Goal: Information Seeking & Learning: Understand process/instructions

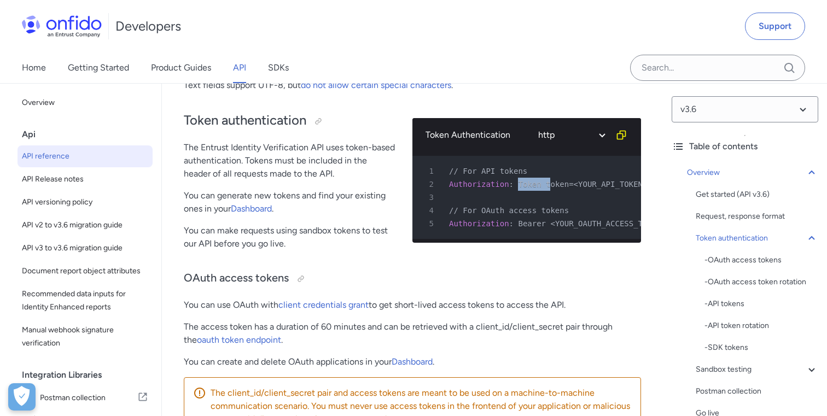
drag, startPoint x: 519, startPoint y: 186, endPoint x: 548, endPoint y: 189, distance: 29.6
click at [548, 189] on span "Token token=<YOUR_API_TOKEN>" at bounding box center [582, 184] width 129 height 9
click at [493, 198] on div "3" at bounding box center [521, 197] width 209 height 13
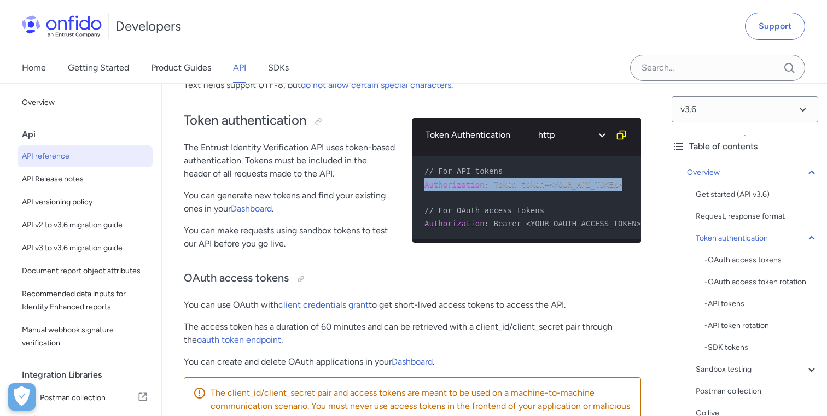
drag, startPoint x: 450, startPoint y: 185, endPoint x: 653, endPoint y: 187, distance: 202.8
copy div "Authorization : Token token=<YOUR_API_TOKEN>"
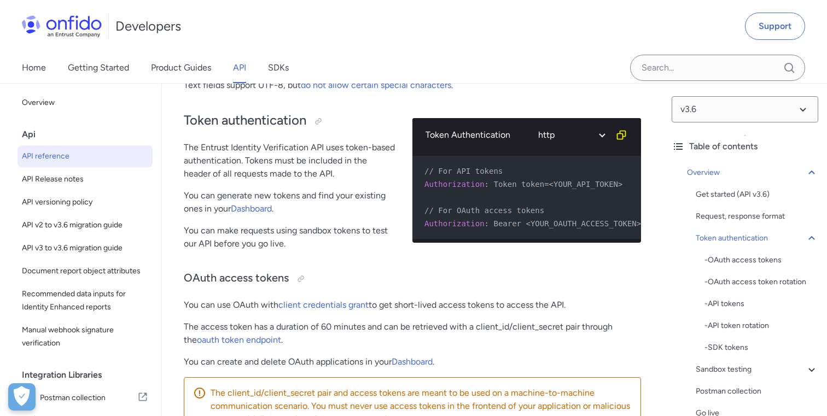
click at [437, 195] on div "3" at bounding box center [496, 197] width 209 height 13
